Goal: Use online tool/utility: Utilize a website feature to perform a specific function

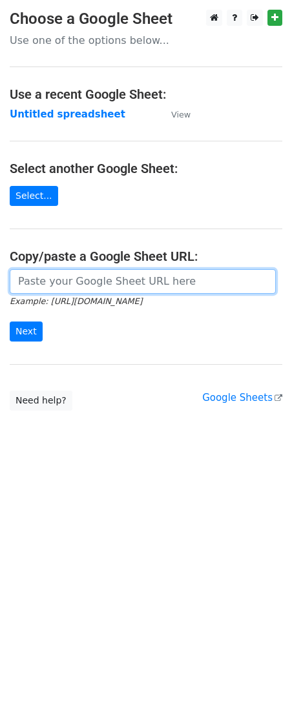
click at [112, 287] on input "url" at bounding box center [143, 281] width 266 height 25
paste input "https://docs.google.com/spreadsheets/d/1HHTosMQj-E1AVfIGsclWZVRF8Daisv1glGlT-9V…"
type input "https://docs.google.com/spreadsheets/d/1HHTosMQj-E1AVfIGsclWZVRF8Daisv1glGlT-9V…"
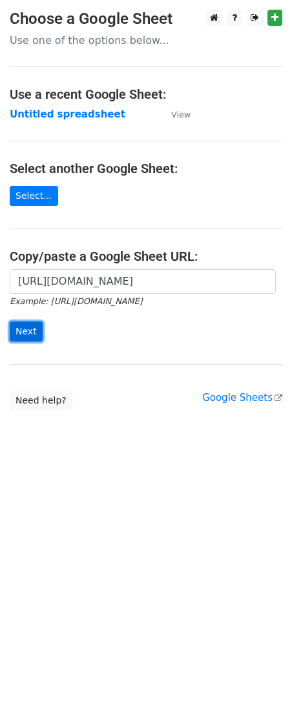
click at [35, 336] on input "Next" at bounding box center [26, 331] width 33 height 20
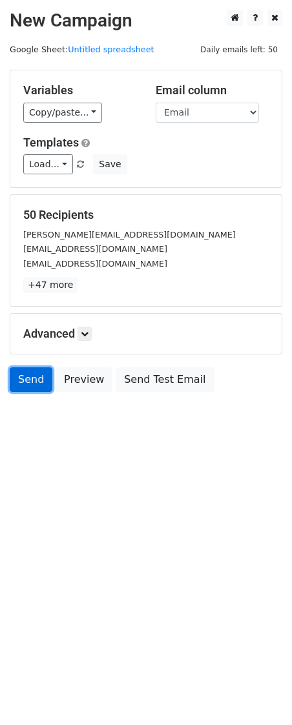
click at [39, 387] on link "Send" at bounding box center [31, 379] width 43 height 25
